Goal: Information Seeking & Learning: Learn about a topic

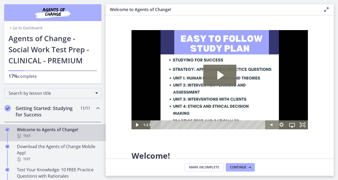
scroll to position [266, 0]
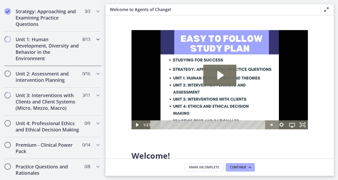
scroll to position [327, 0]
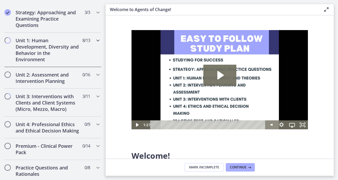
click at [53, 55] on h2 "Unit 1: Human Development, Diversity and Behavior in the Environment" at bounding box center [48, 49] width 64 height 25
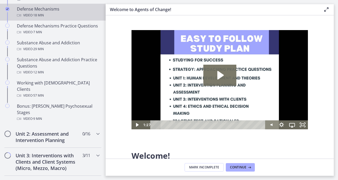
click at [30, 12] on div "Video · 18 min" at bounding box center [58, 15] width 82 height 6
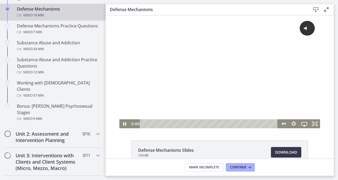
drag, startPoint x: 145, startPoint y: 124, endPoint x: 134, endPoint y: 125, distance: 11.7
click at [134, 125] on div "0:00 0:00" at bounding box center [204, 123] width 148 height 9
click at [120, 125] on icon "Pause" at bounding box center [124, 123] width 11 height 9
click at [284, 127] on icon "Unmute" at bounding box center [283, 124] width 13 height 11
click at [125, 124] on icon "Play Video" at bounding box center [125, 124] width 13 height 11
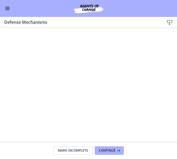
drag, startPoint x: 1, startPoint y: 30, endPoint x: 135, endPoint y: 40, distance: 135.0
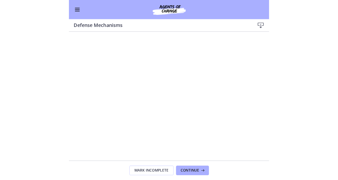
scroll to position [1, 0]
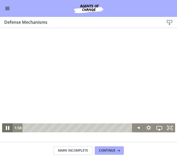
click at [6, 129] on icon "Pause" at bounding box center [7, 128] width 13 height 11
drag, startPoint x: 1, startPoint y: 132, endPoint x: 0, endPoint y: 127, distance: 5.4
click at [2, 128] on icon "Play Video" at bounding box center [7, 127] width 11 height 9
click at [2, 127] on icon "Pause" at bounding box center [7, 127] width 11 height 9
click at [6, 128] on icon "Play Video" at bounding box center [7, 127] width 3 height 4
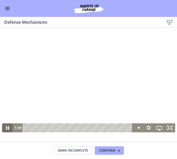
click at [5, 128] on icon "Pause" at bounding box center [7, 127] width 11 height 9
click at [146, 127] on icon "Show settings menu" at bounding box center [149, 128] width 6 height 6
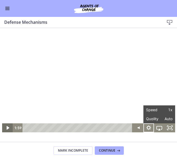
click at [6, 129] on icon "Play Video" at bounding box center [7, 127] width 11 height 9
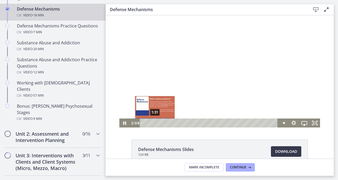
click at [153, 123] on div "1:31" at bounding box center [210, 123] width 132 height 9
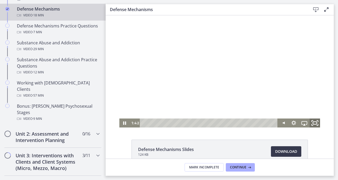
click at [313, 125] on icon "Fullscreen" at bounding box center [314, 123] width 13 height 11
click at [317, 125] on icon "Fullscreen" at bounding box center [317, 124] width 1 height 1
click at [315, 123] on rect "Fullscreen" at bounding box center [315, 123] width 4 height 3
click at [302, 123] on icon "Airplay" at bounding box center [304, 123] width 11 height 9
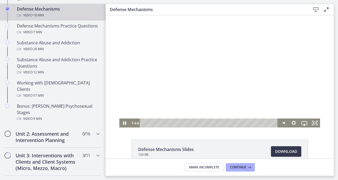
drag, startPoint x: 217, startPoint y: 29, endPoint x: 219, endPoint y: 49, distance: 20.4
click at [215, 32] on div at bounding box center [219, 71] width 201 height 113
click at [314, 123] on icon "Fullscreen" at bounding box center [314, 123] width 13 height 11
click at [120, 125] on icon "Play Video" at bounding box center [125, 123] width 11 height 9
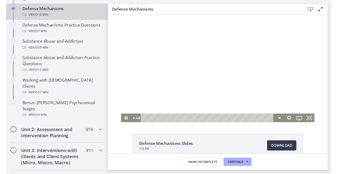
scroll to position [0, 0]
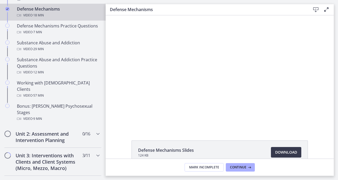
click at [326, 11] on icon at bounding box center [326, 9] width 6 height 6
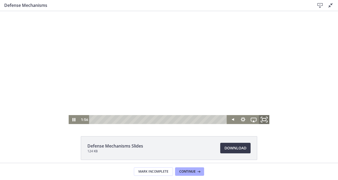
click at [260, 120] on icon "Fullscreen" at bounding box center [264, 119] width 13 height 11
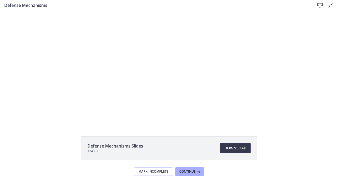
click at [262, 119] on button "Fullscreen" at bounding box center [264, 119] width 11 height 9
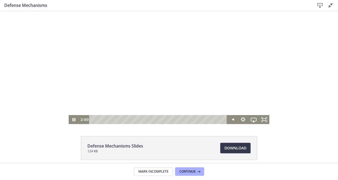
click at [123, 92] on div at bounding box center [169, 67] width 201 height 113
click at [71, 120] on icon "Play Video" at bounding box center [74, 119] width 13 height 11
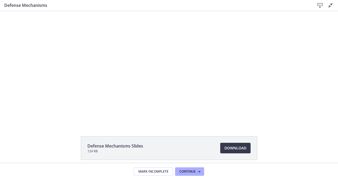
click at [72, 119] on button "Play Video" at bounding box center [74, 119] width 11 height 9
click at [72, 119] on button "Pause" at bounding box center [74, 119] width 11 height 9
click at [72, 119] on button "Play Video" at bounding box center [74, 119] width 11 height 9
click at [72, 119] on button "Pause" at bounding box center [74, 119] width 11 height 9
click at [72, 119] on button "Play Video" at bounding box center [74, 119] width 11 height 9
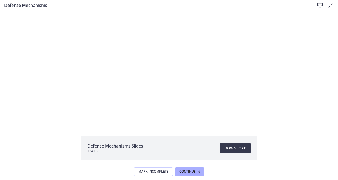
click at [72, 119] on button "Pause" at bounding box center [74, 119] width 11 height 9
click at [72, 119] on button "Play Video" at bounding box center [74, 119] width 11 height 9
click at [72, 119] on button "Pause" at bounding box center [74, 119] width 11 height 9
click at [72, 119] on button "Play Video" at bounding box center [74, 119] width 11 height 9
click at [72, 119] on button "Pause" at bounding box center [74, 119] width 11 height 9
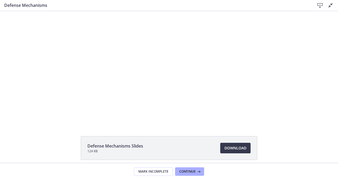
click at [72, 119] on button "Play Video" at bounding box center [74, 119] width 11 height 9
click at [72, 119] on button "Pause" at bounding box center [74, 119] width 11 height 9
click at [72, 119] on button "Play Video" at bounding box center [74, 119] width 11 height 9
click at [72, 119] on button "Pause" at bounding box center [74, 119] width 11 height 9
click at [72, 119] on button "Play Video" at bounding box center [74, 119] width 11 height 9
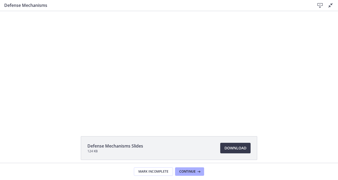
click at [72, 119] on button "Pause" at bounding box center [74, 119] width 11 height 9
click at [72, 119] on button "Play Video" at bounding box center [74, 119] width 11 height 9
click at [72, 119] on button "Pause" at bounding box center [74, 119] width 11 height 9
click at [72, 119] on button "Play Video" at bounding box center [74, 119] width 11 height 9
click at [72, 119] on button "Pause" at bounding box center [74, 119] width 11 height 9
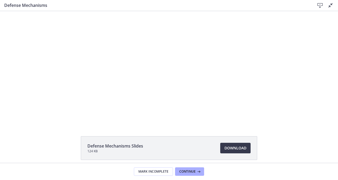
click at [72, 119] on button "Play Video" at bounding box center [74, 119] width 11 height 9
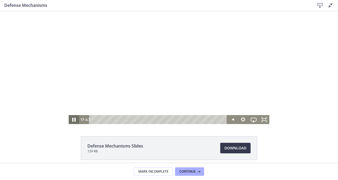
click at [74, 120] on icon "Pause" at bounding box center [74, 119] width 13 height 11
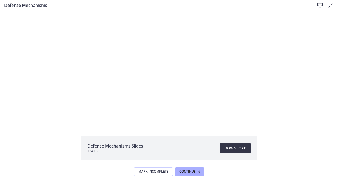
click at [236, 147] on span "Download Opens in a new window" at bounding box center [235, 148] width 22 height 6
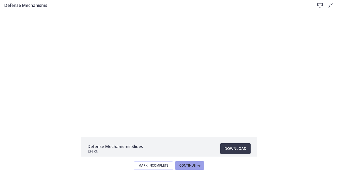
click at [181, 166] on span "Continue" at bounding box center [187, 165] width 16 height 4
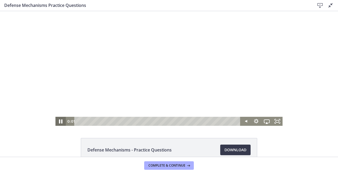
click at [59, 121] on icon "Pause" at bounding box center [60, 121] width 13 height 11
click at [59, 122] on icon "Play Video" at bounding box center [60, 121] width 3 height 4
click at [60, 118] on icon "Pause" at bounding box center [60, 121] width 13 height 11
click at [99, 121] on div "0:58" at bounding box center [158, 120] width 160 height 9
click at [101, 121] on div "1:04" at bounding box center [158, 120] width 160 height 9
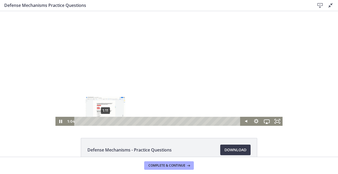
click at [107, 120] on div "1:11" at bounding box center [158, 120] width 160 height 9
click at [102, 122] on div "1:07" at bounding box center [158, 120] width 160 height 9
click at [60, 123] on icon "Pause" at bounding box center [60, 120] width 11 height 9
click at [56, 120] on icon "Play Video" at bounding box center [61, 120] width 11 height 9
click at [60, 122] on icon "Pause" at bounding box center [60, 120] width 3 height 3
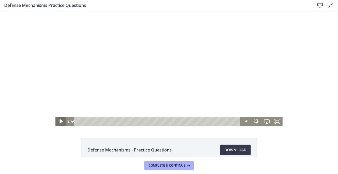
click at [59, 121] on icon "Play Video" at bounding box center [60, 121] width 3 height 4
click at [146, 120] on div "3:01" at bounding box center [158, 120] width 160 height 9
click at [150, 121] on div "3:13" at bounding box center [158, 120] width 160 height 9
click at [150, 121] on div "Playbar" at bounding box center [151, 120] width 3 height 3
click at [165, 121] on div "3:52" at bounding box center [158, 120] width 160 height 9
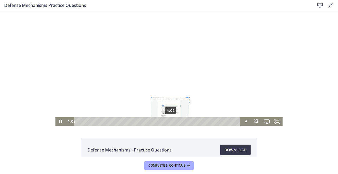
click at [169, 120] on div "4:02" at bounding box center [158, 120] width 160 height 9
click at [173, 120] on div "4:12" at bounding box center [158, 120] width 160 height 9
click at [177, 120] on div "4:23" at bounding box center [158, 120] width 160 height 9
click at [179, 121] on div "4:29" at bounding box center [158, 120] width 160 height 9
click at [62, 121] on icon "Pause" at bounding box center [60, 120] width 11 height 9
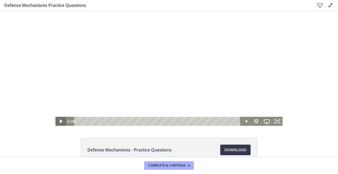
click at [57, 122] on icon "Play Video" at bounding box center [61, 120] width 11 height 9
click at [197, 121] on div "5:14" at bounding box center [158, 120] width 160 height 9
click at [198, 120] on div "Playbar" at bounding box center [199, 120] width 3 height 3
click at [200, 120] on div "5:24" at bounding box center [158, 120] width 160 height 9
click at [202, 120] on div "5:28" at bounding box center [158, 120] width 160 height 9
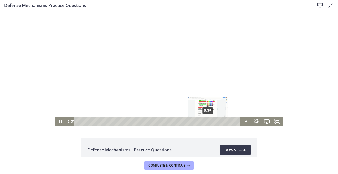
click at [206, 121] on div "5:39" at bounding box center [158, 120] width 160 height 9
click at [209, 121] on div "5:48" at bounding box center [158, 120] width 160 height 9
click at [59, 122] on icon "Pause" at bounding box center [60, 121] width 13 height 11
click at [58, 122] on icon "Play Video" at bounding box center [61, 121] width 13 height 11
click at [221, 121] on div "6:17" at bounding box center [158, 120] width 160 height 9
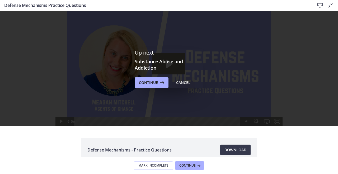
drag, startPoint x: 182, startPoint y: 81, endPoint x: 182, endPoint y: 69, distance: 11.1
click at [182, 81] on div "Cancel" at bounding box center [183, 82] width 14 height 6
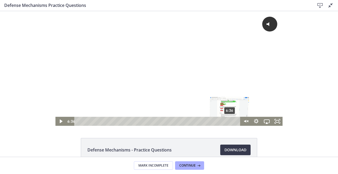
click at [228, 122] on div "6:36" at bounding box center [158, 120] width 160 height 9
click at [59, 120] on icon "Play Video" at bounding box center [60, 121] width 3 height 4
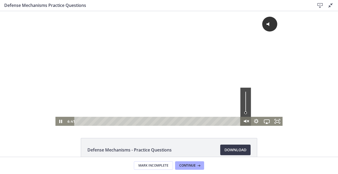
click at [248, 121] on icon "Unmute" at bounding box center [245, 121] width 13 height 11
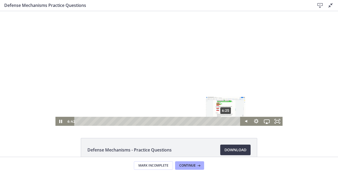
click at [224, 120] on div "6:25" at bounding box center [158, 120] width 160 height 9
